Goal: Transaction & Acquisition: Purchase product/service

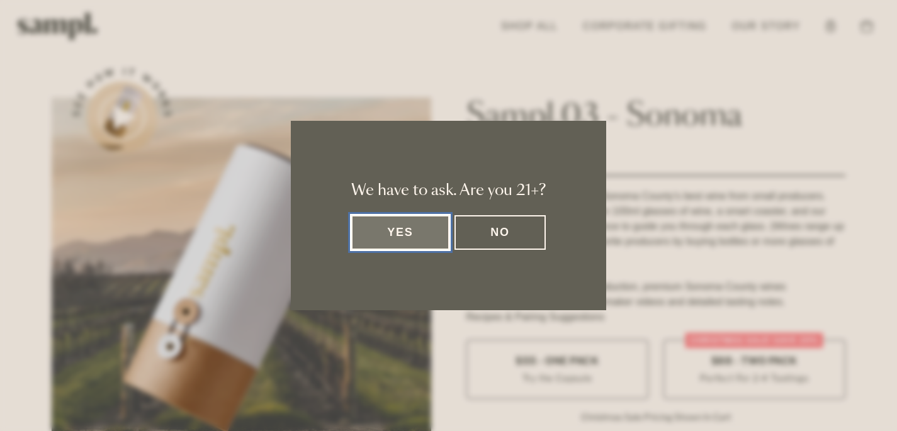
click at [423, 231] on button "Yes" at bounding box center [400, 232] width 98 height 35
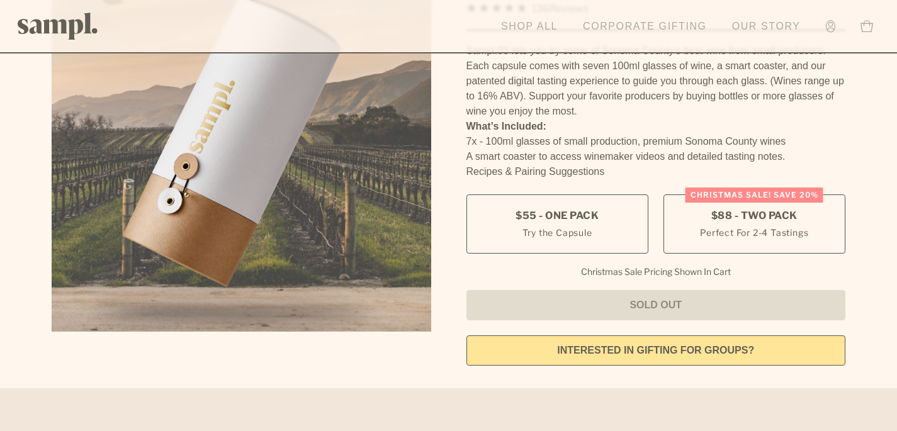
click at [515, 23] on link "Shop All" at bounding box center [529, 27] width 69 height 28
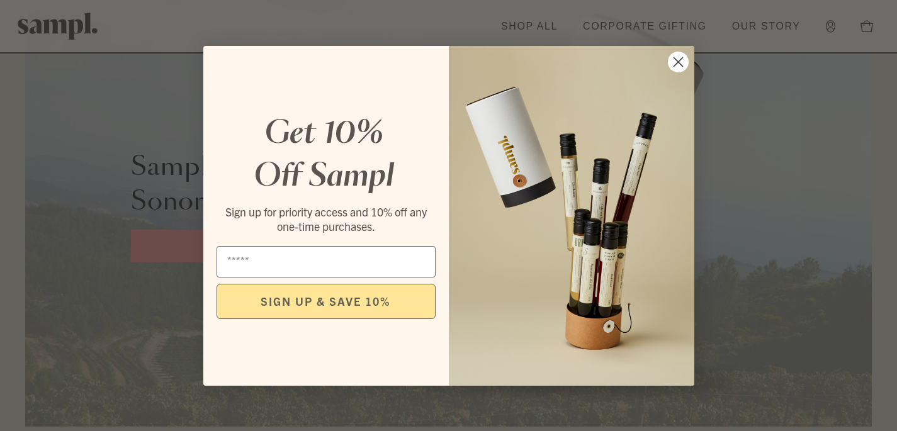
scroll to position [1615, 0]
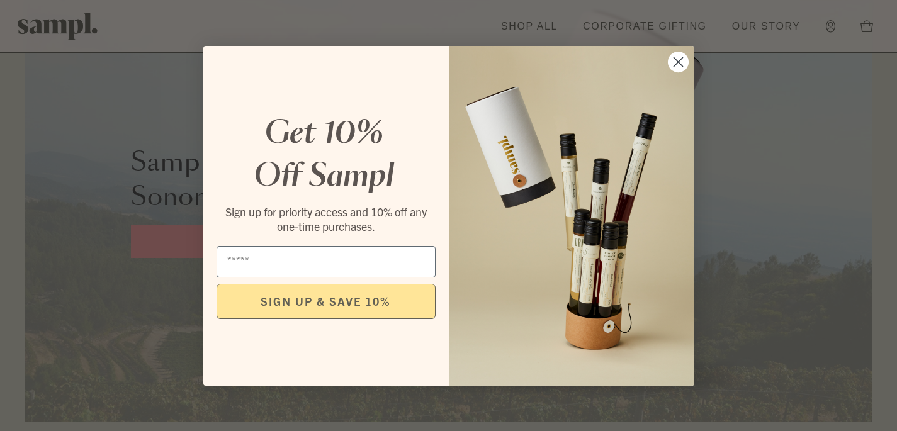
click at [680, 62] on circle "Close dialog" at bounding box center [678, 61] width 21 height 21
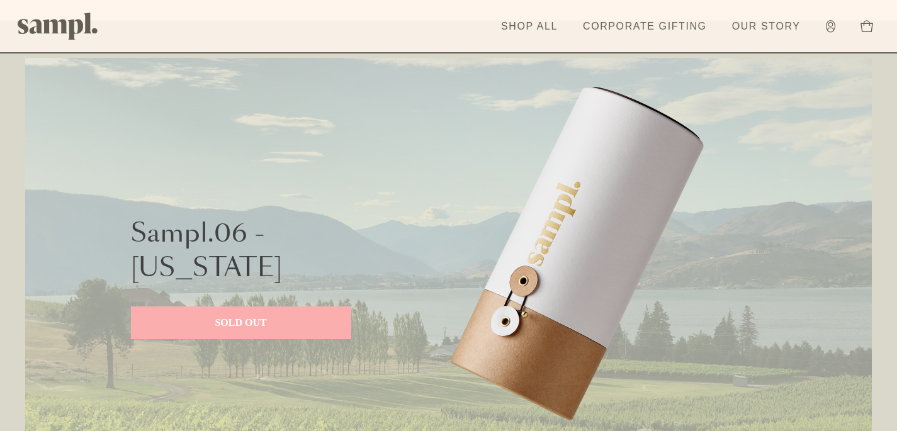
scroll to position [0, 0]
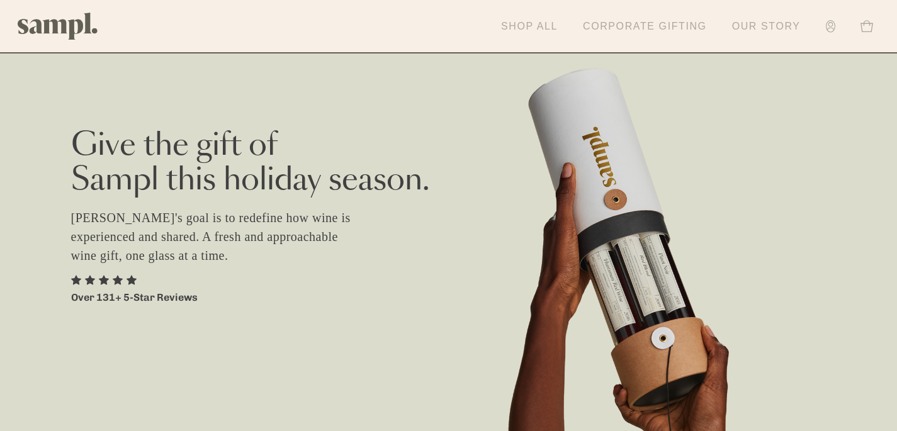
click at [549, 25] on link "Shop All" at bounding box center [529, 27] width 69 height 28
click at [60, 30] on img at bounding box center [58, 26] width 81 height 27
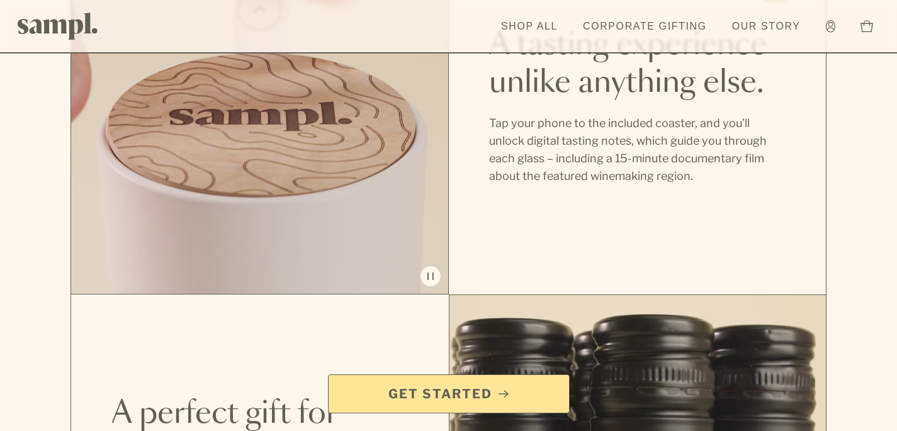
scroll to position [347, 0]
